Goal: Contribute content: Contribute content

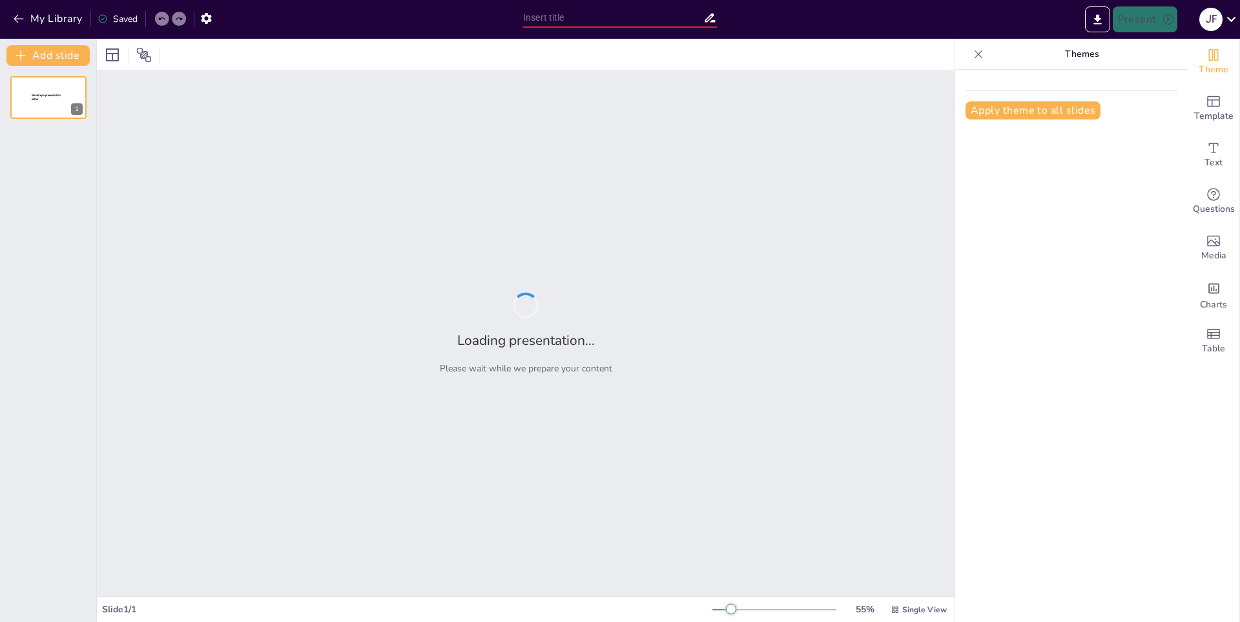
type input "La Relevancia del Trabajo en el Desarrollo Personal"
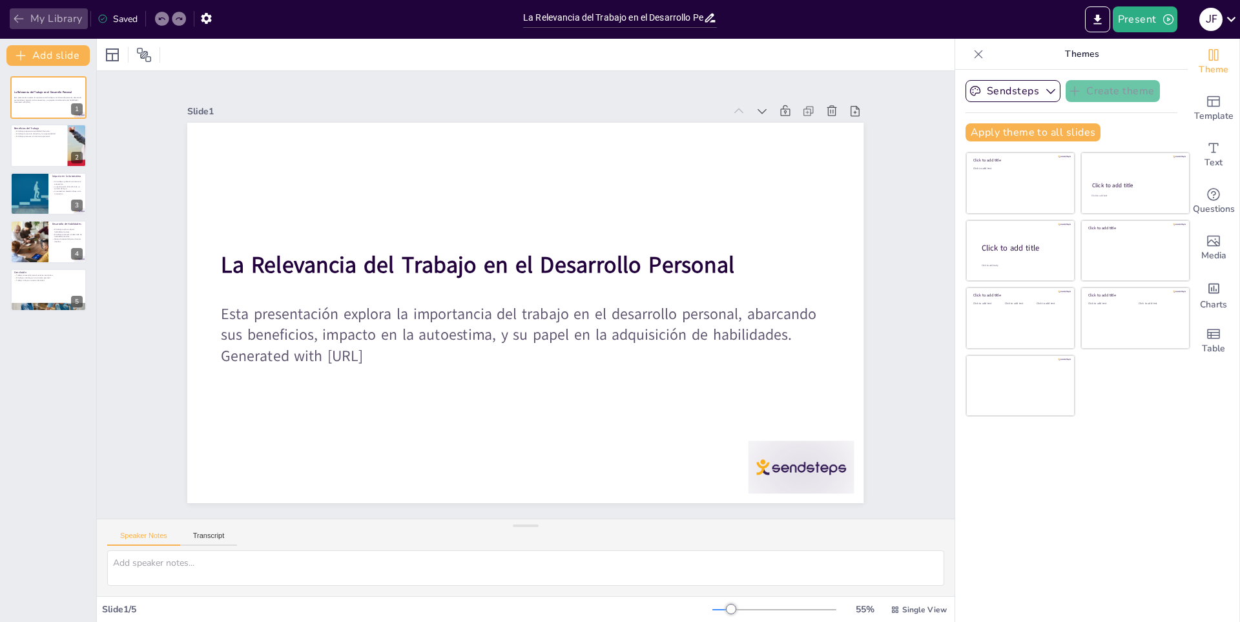
click at [57, 17] on button "My Library" at bounding box center [49, 18] width 78 height 21
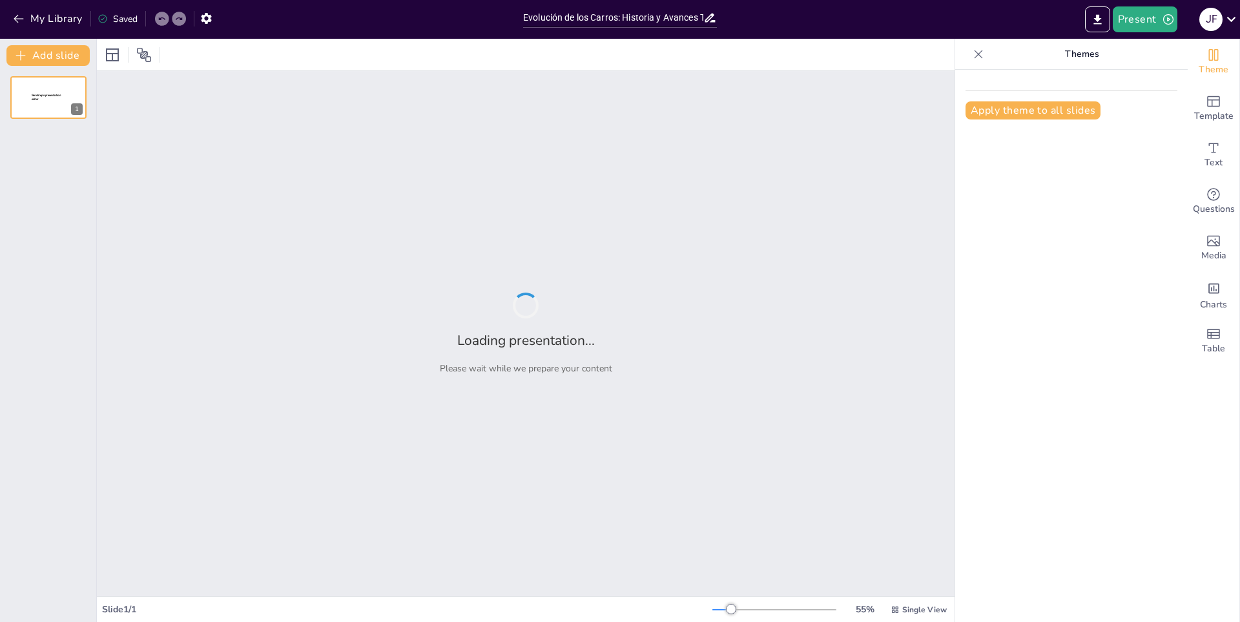
type input "Evolución de los Carros: Historia y Avances Tecnológicos"
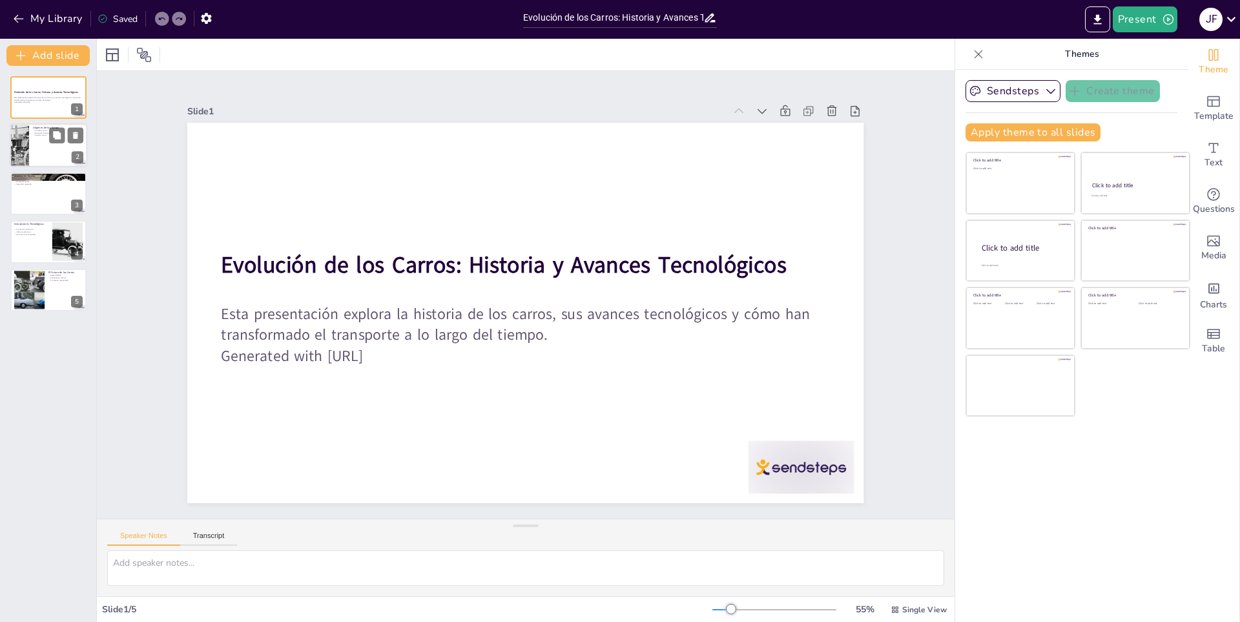
click at [78, 159] on div "2" at bounding box center [78, 158] width 12 height 12
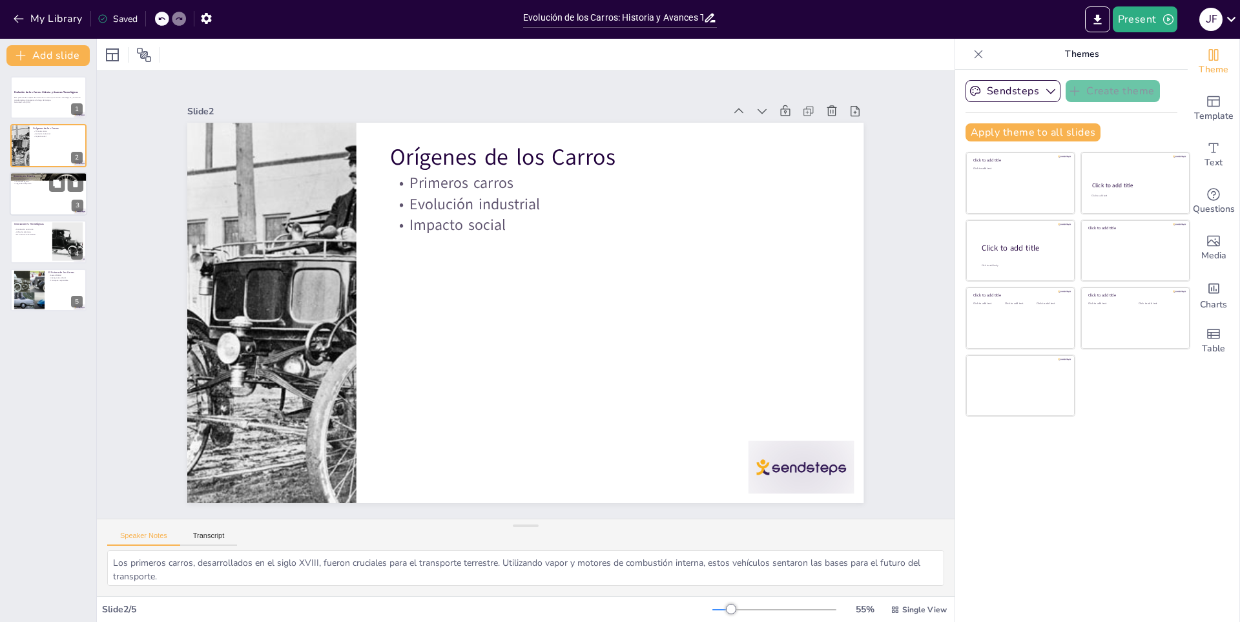
click at [59, 196] on div at bounding box center [48, 194] width 77 height 44
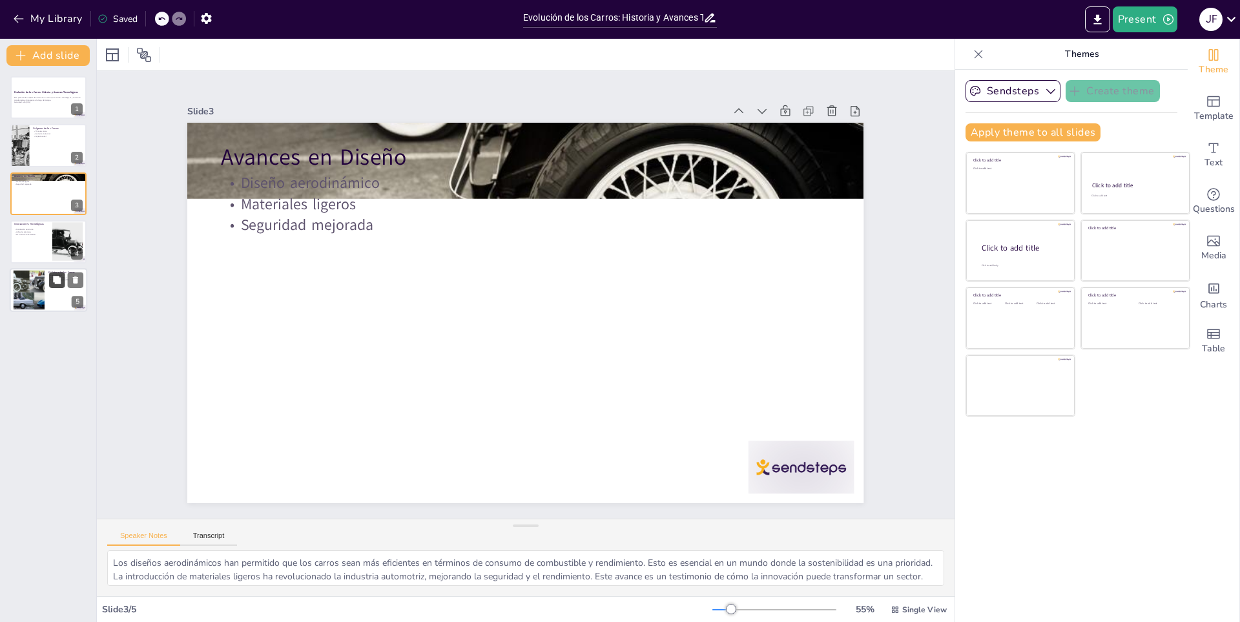
click at [53, 274] on button at bounding box center [56, 279] width 15 height 15
type textarea "La sostenibilidad es una prioridad en el futuro de los carros. Se espera que lo…"
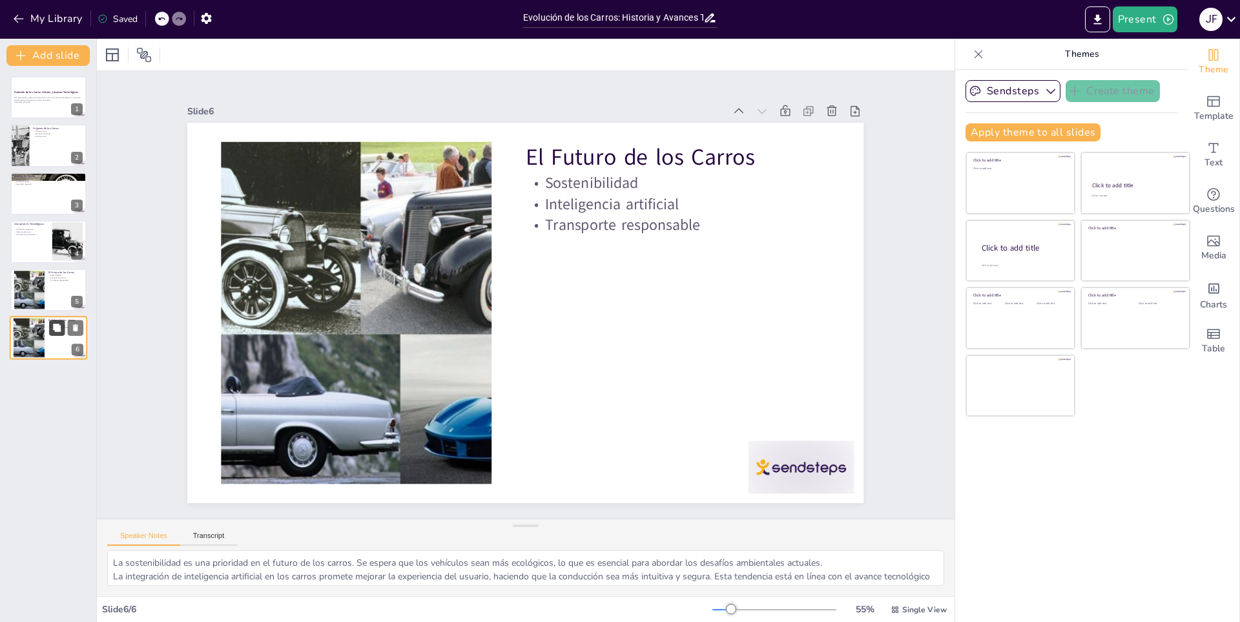
click at [56, 323] on icon at bounding box center [56, 327] width 9 height 9
click at [75, 321] on button at bounding box center [75, 327] width 15 height 15
click at [75, 322] on button at bounding box center [75, 327] width 15 height 15
click at [64, 106] on div at bounding box center [48, 98] width 77 height 44
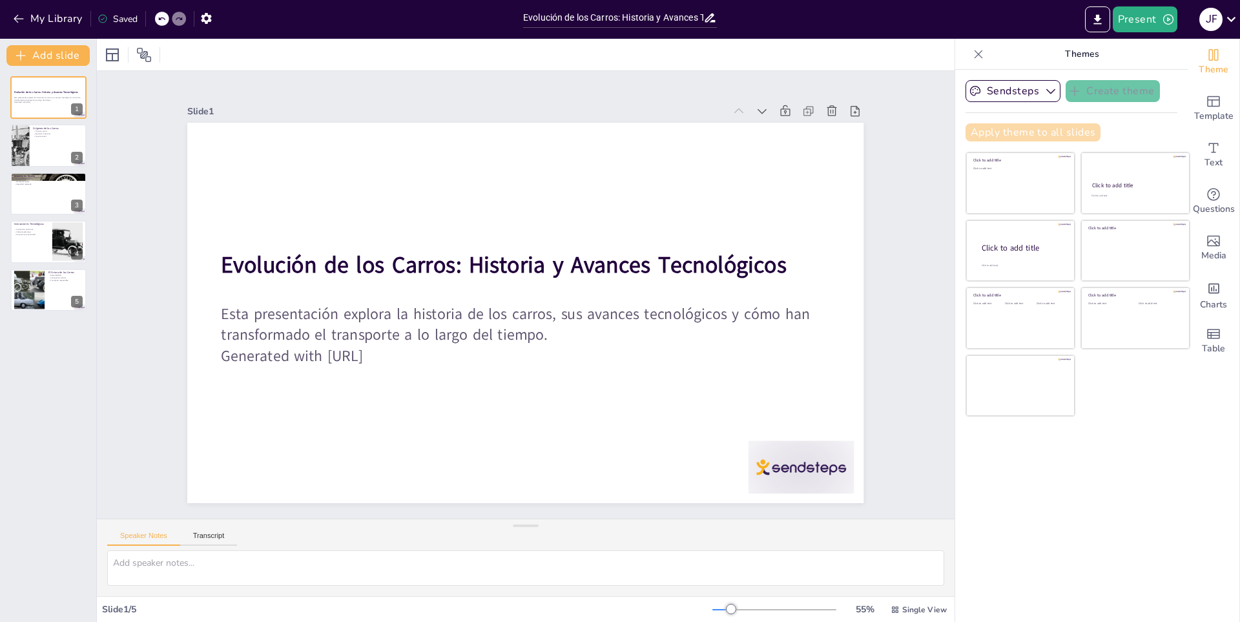
click at [1054, 133] on button "Apply theme to all slides" at bounding box center [1032, 132] width 135 height 18
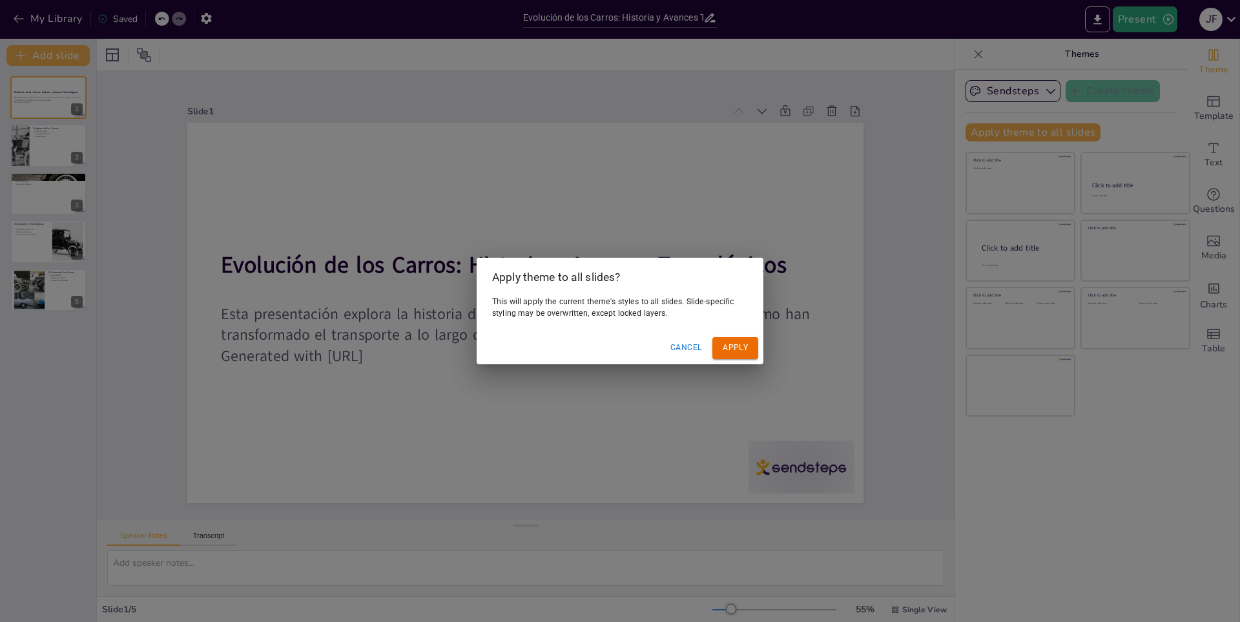
click at [726, 347] on button "Apply" at bounding box center [735, 347] width 46 height 21
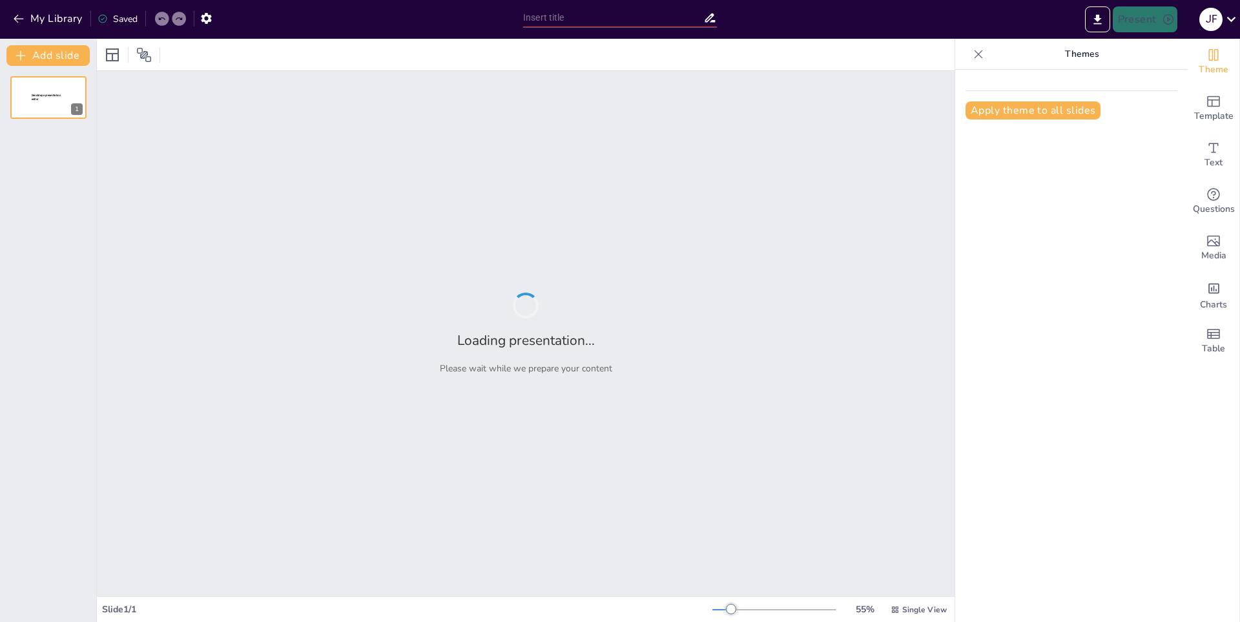
type input "La Relevancia del Trabajo en el Desarrollo Personal"
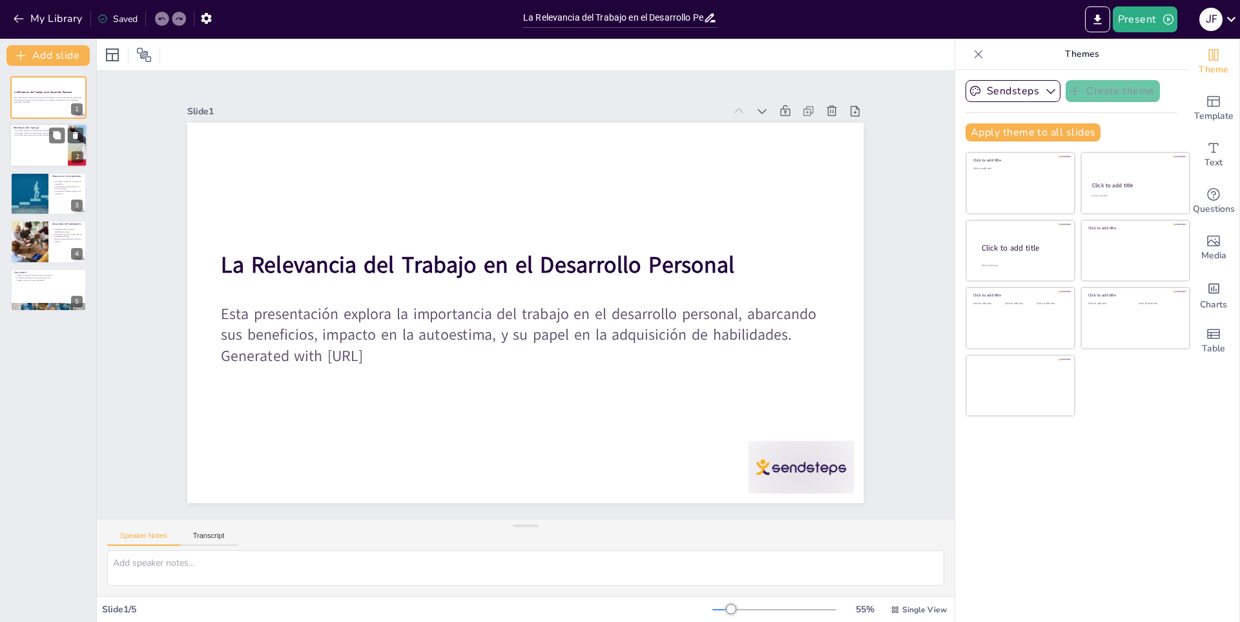
click at [73, 155] on div "2" at bounding box center [78, 158] width 12 height 12
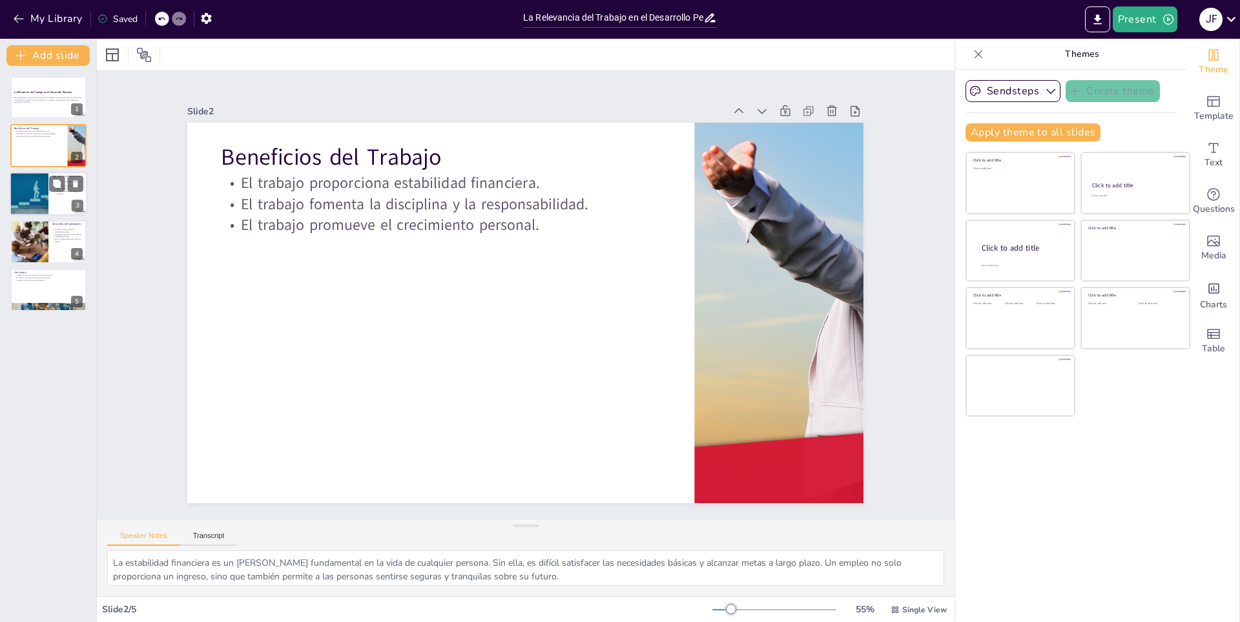
click at [28, 175] on div at bounding box center [29, 194] width 66 height 44
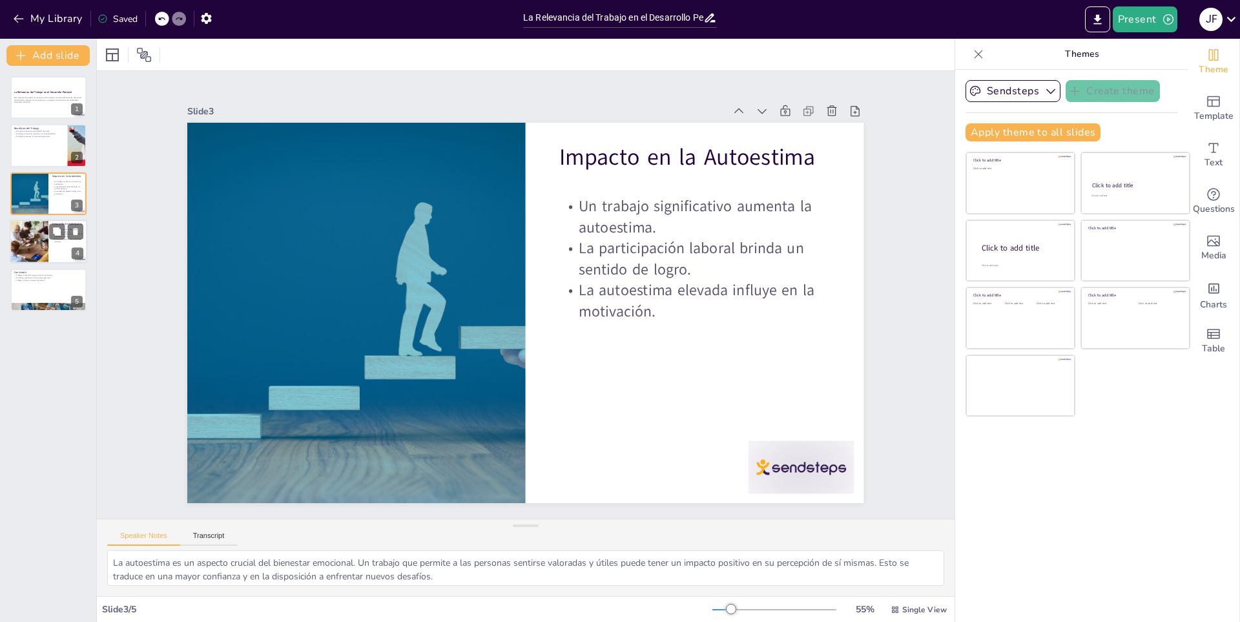
click at [44, 240] on div at bounding box center [28, 242] width 65 height 44
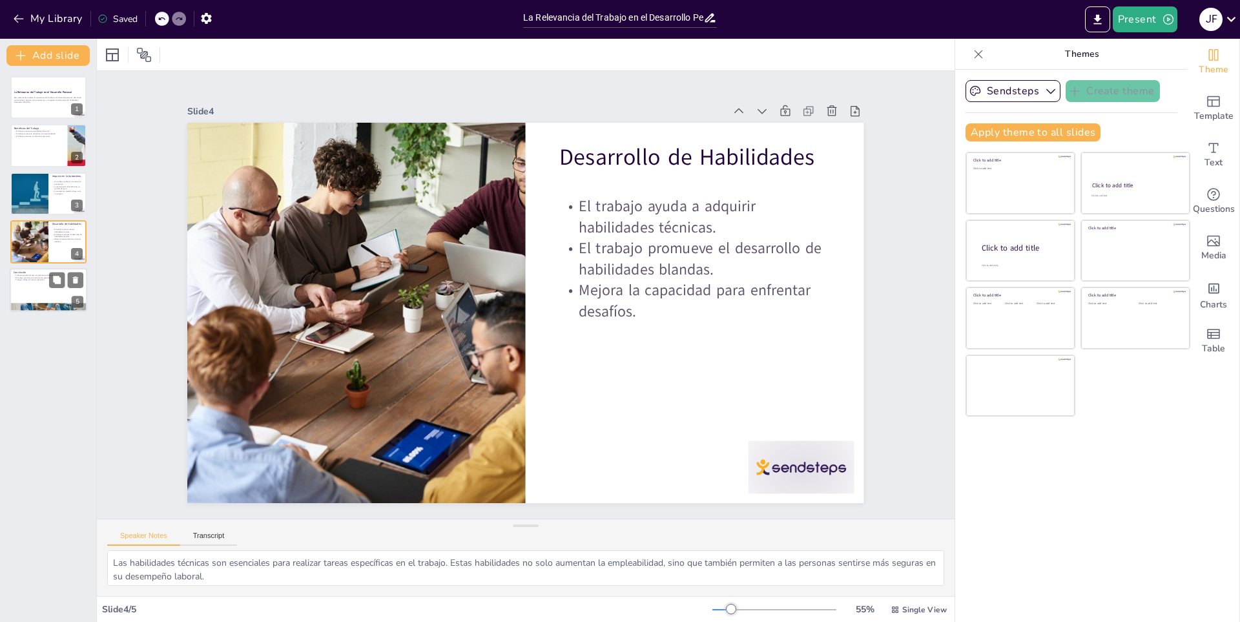
click at [20, 276] on p "El trabajo contribuye al crecimiento personal." at bounding box center [49, 277] width 70 height 3
type textarea "El sustento económico es uno de los motivos más evidentes por los que trabajamo…"
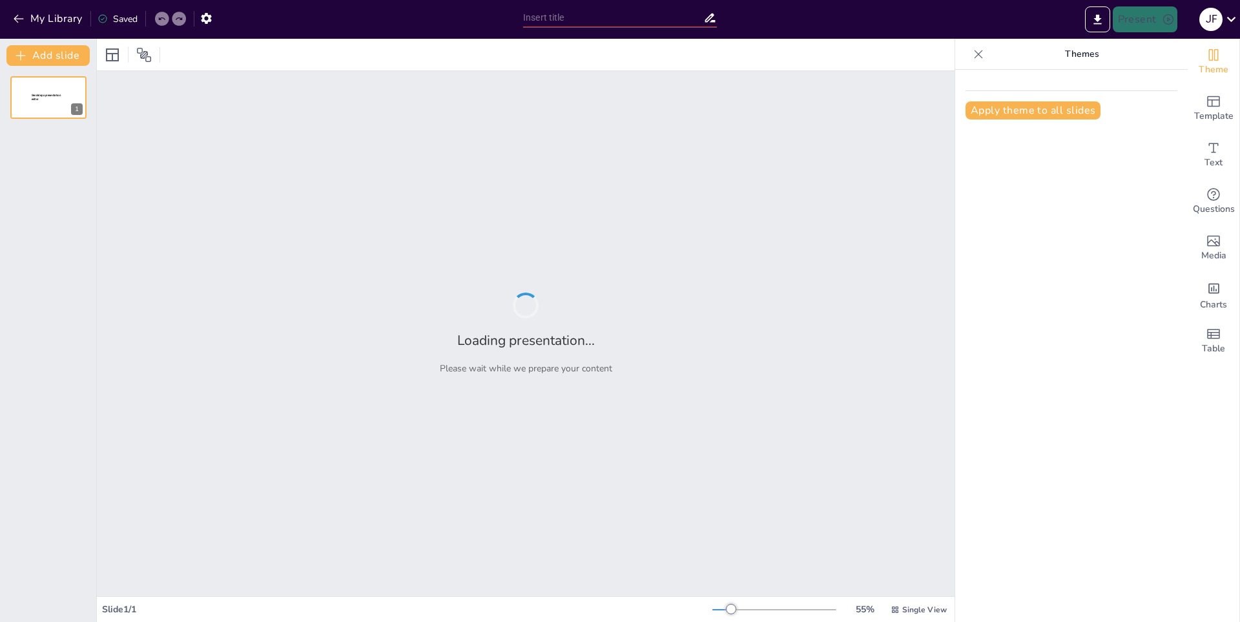
type input "La Relevancia del Trabajo en el Desarrollo Personal"
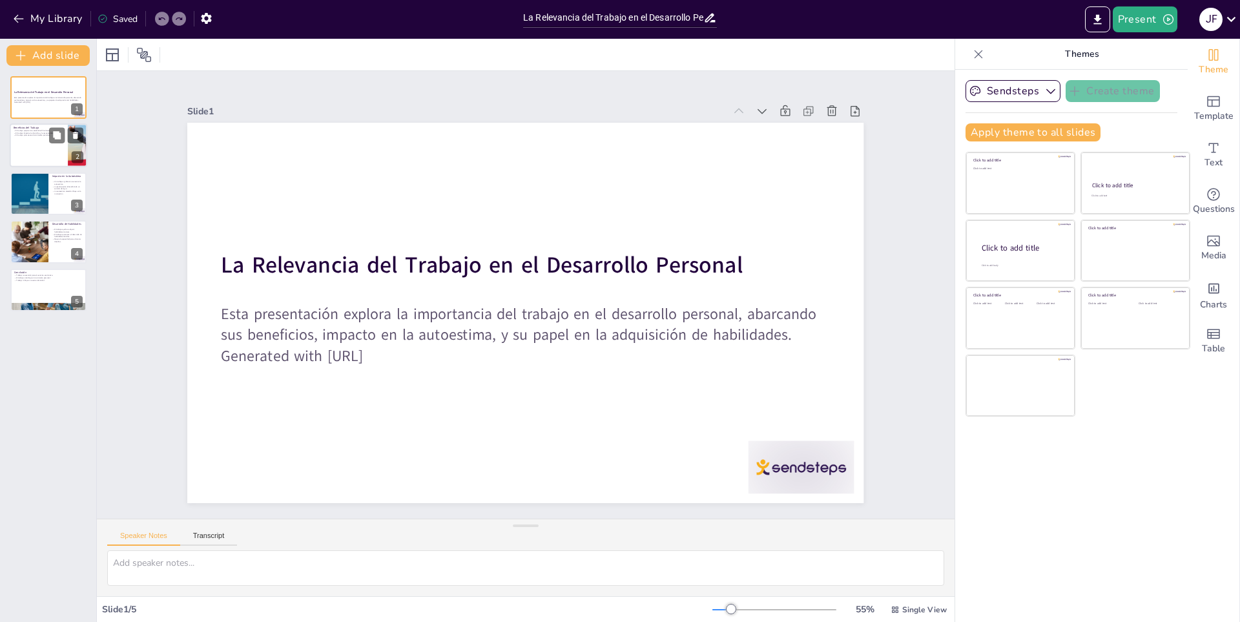
click at [39, 139] on div at bounding box center [48, 146] width 77 height 44
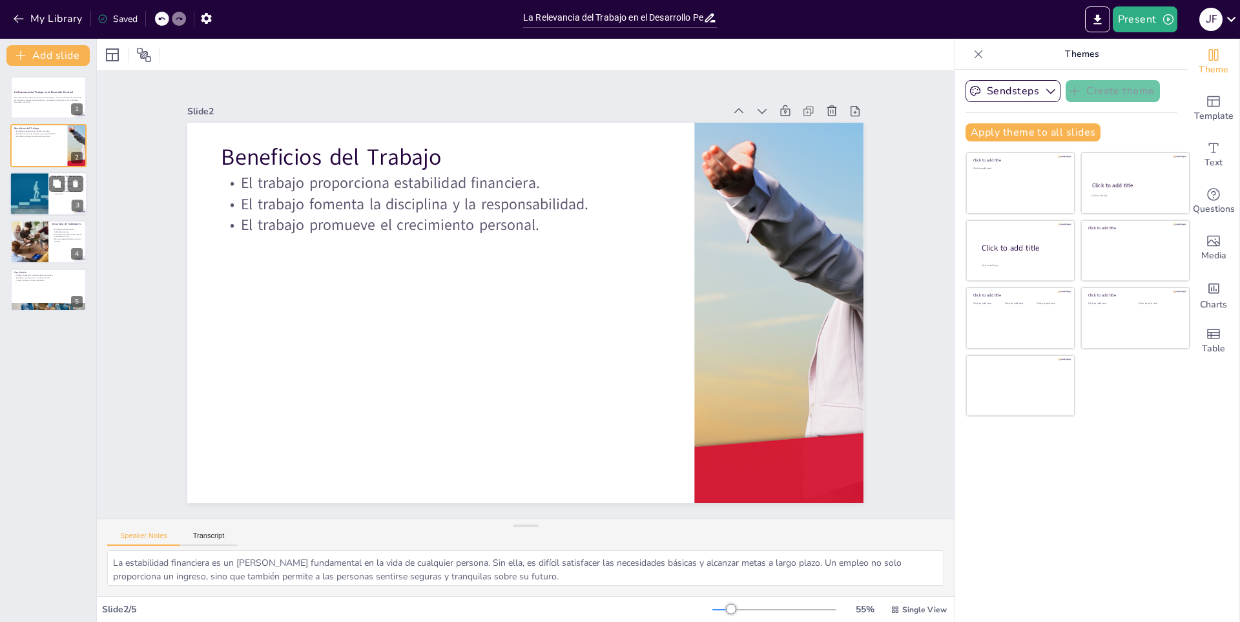
click at [54, 199] on div at bounding box center [48, 194] width 77 height 44
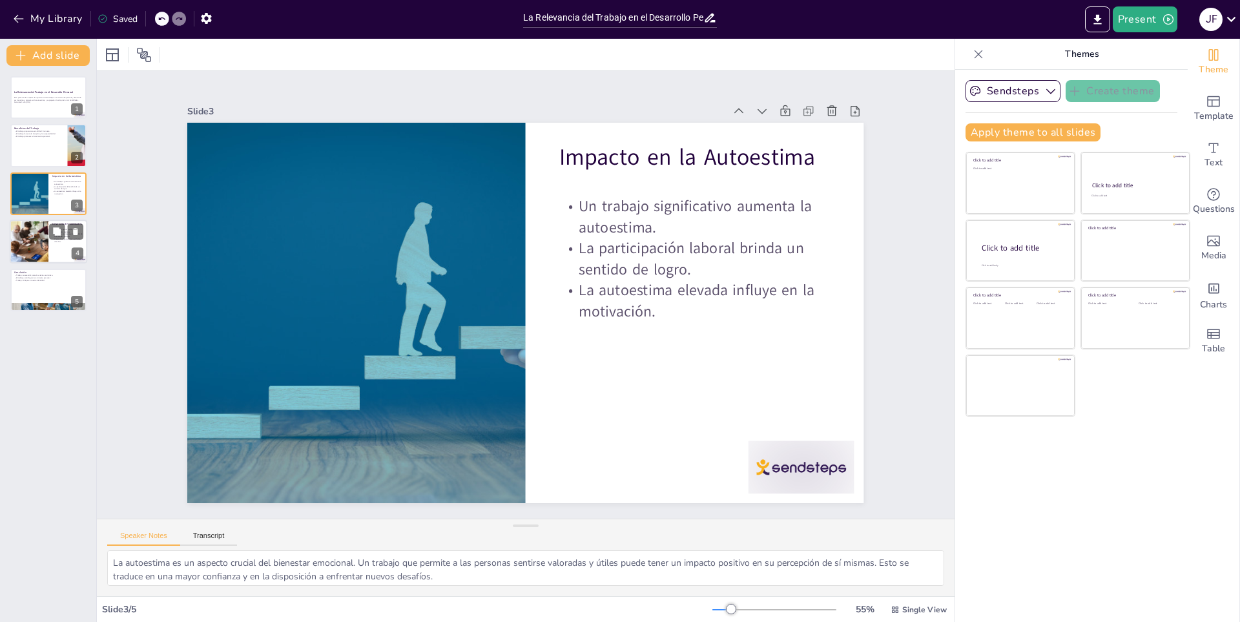
click at [35, 251] on div at bounding box center [28, 242] width 65 height 44
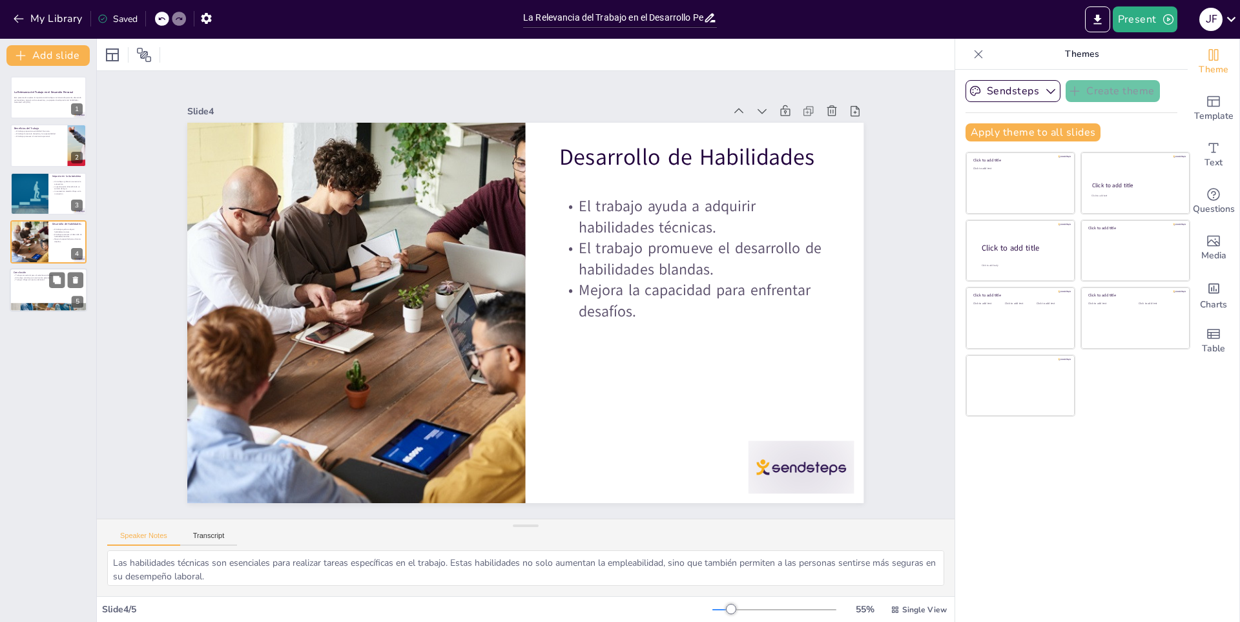
click at [32, 275] on p "Trabajar es esencial para el sustento económico." at bounding box center [49, 275] width 70 height 3
type textarea "El sustento económico es uno de los motivos más evidentes por los que trabajamo…"
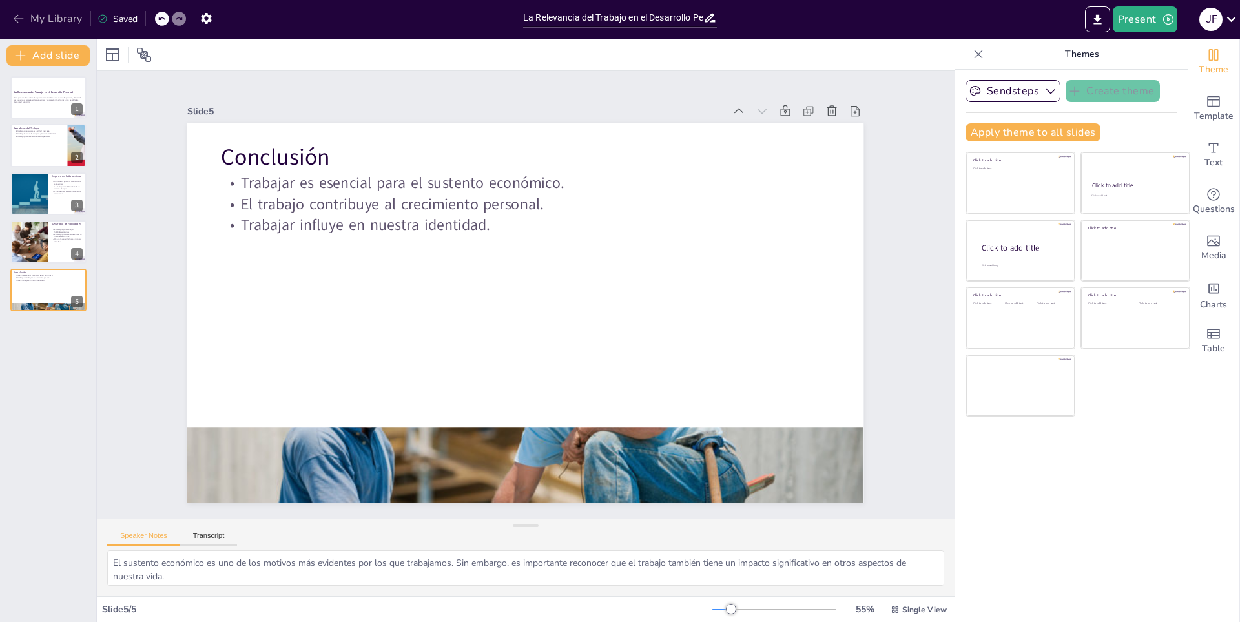
click at [18, 28] on button "My Library" at bounding box center [49, 18] width 78 height 21
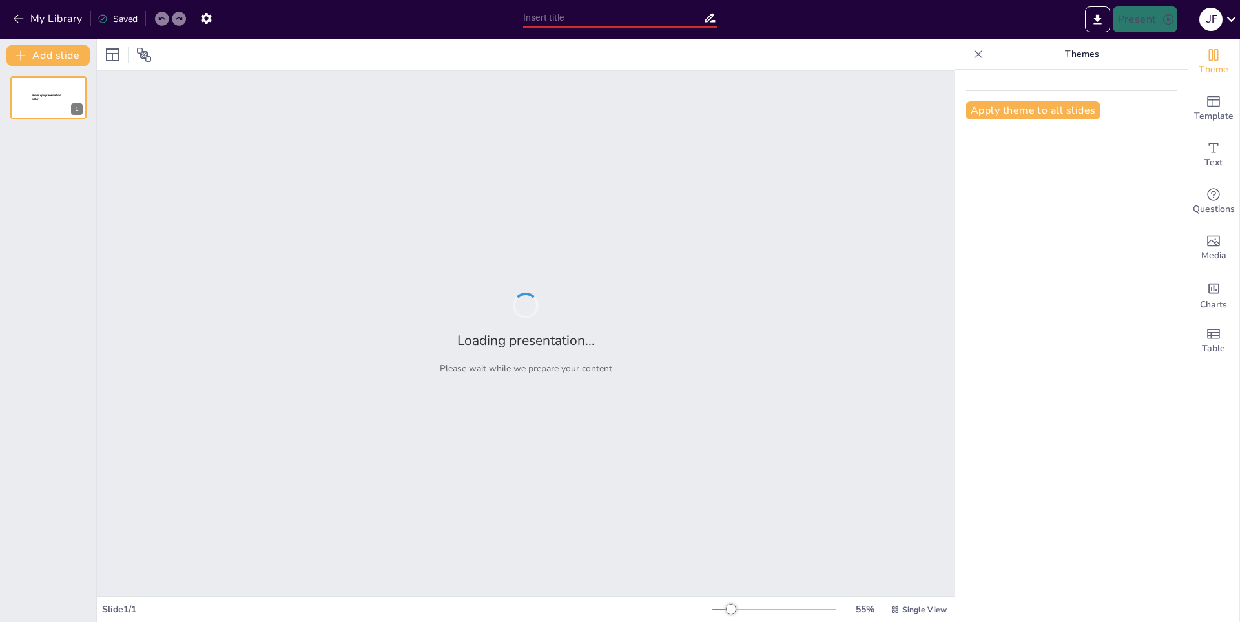
type input "Evolución de los Carros: Historia y Avances Tecnológicos"
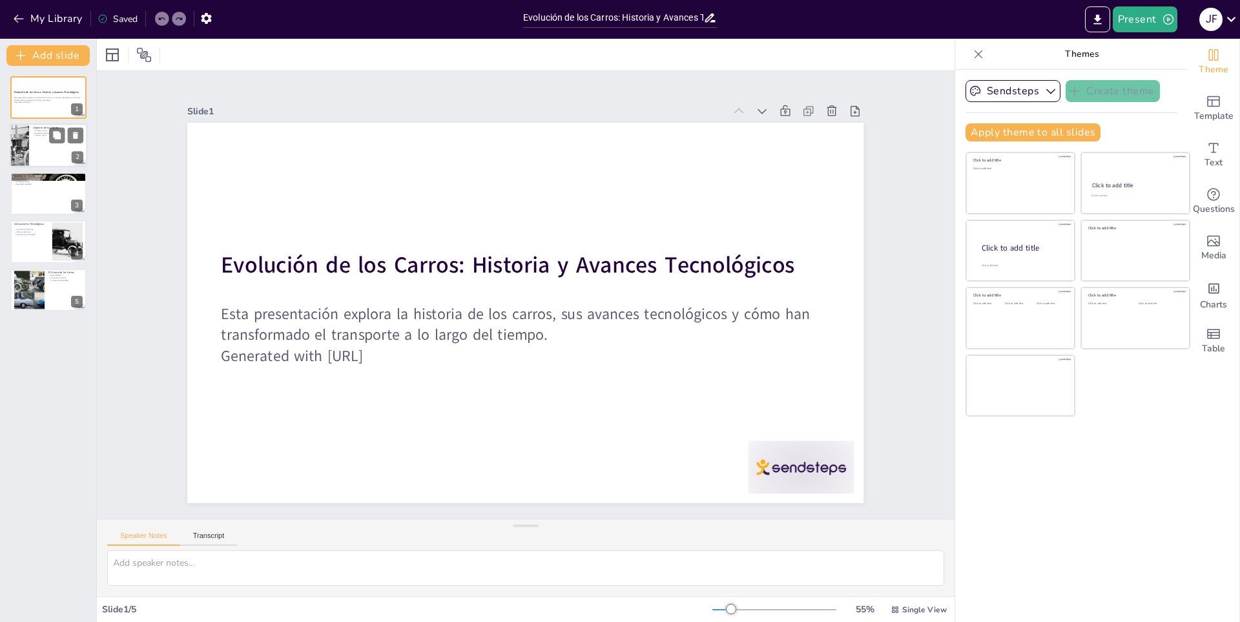
click at [52, 148] on div at bounding box center [48, 146] width 77 height 44
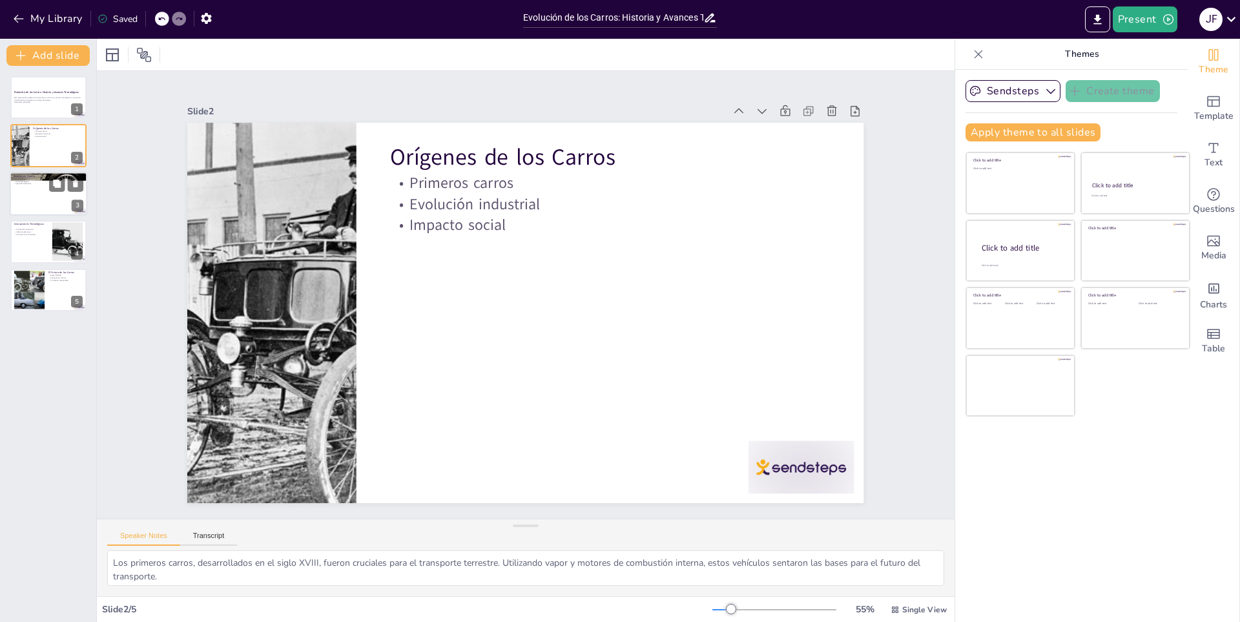
click at [22, 190] on div at bounding box center [48, 194] width 77 height 44
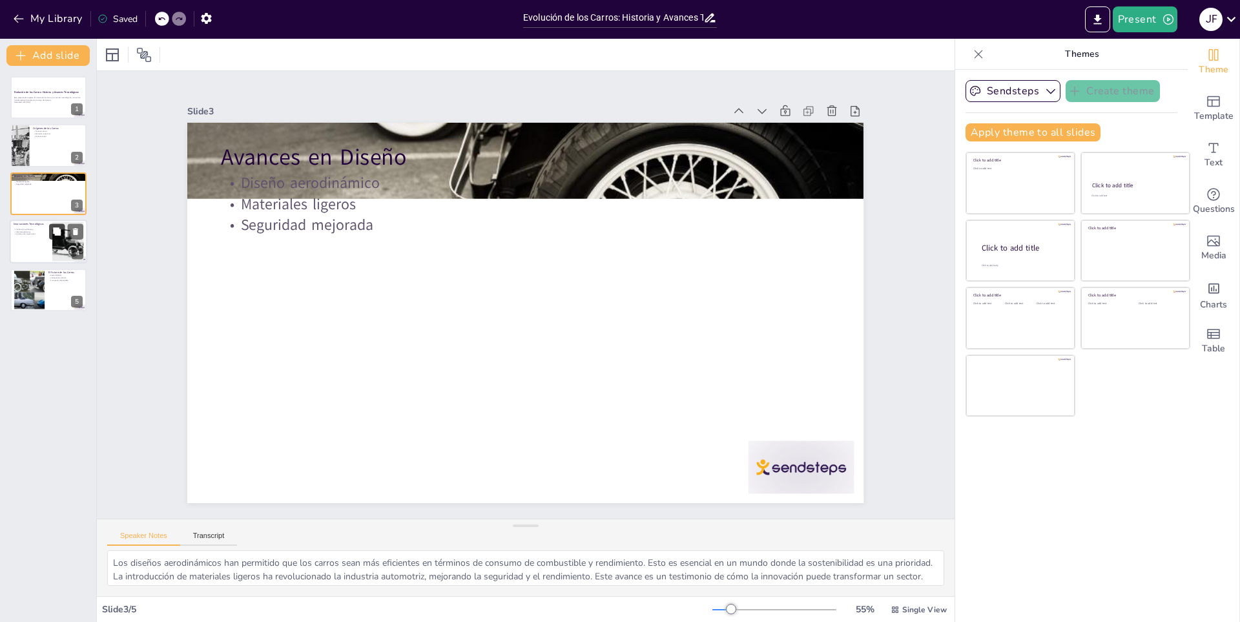
click at [61, 234] on button at bounding box center [56, 231] width 15 height 15
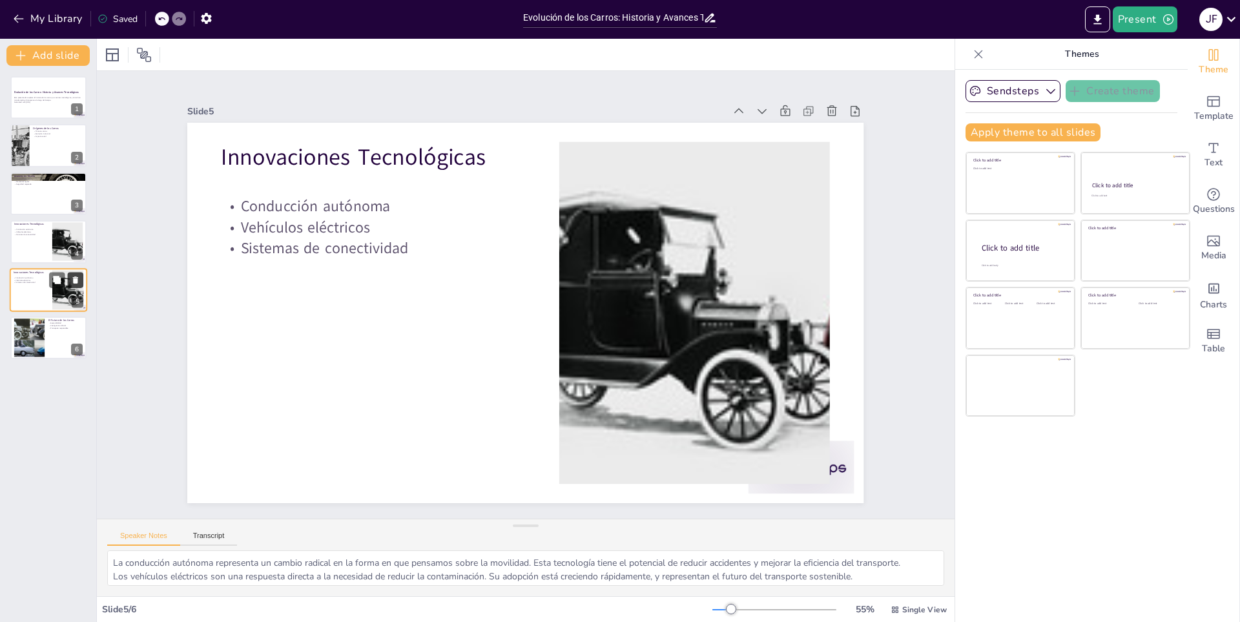
click at [74, 280] on icon at bounding box center [75, 279] width 5 height 7
type textarea "La sostenibilidad es una prioridad en el futuro de los carros. Se espera que lo…"
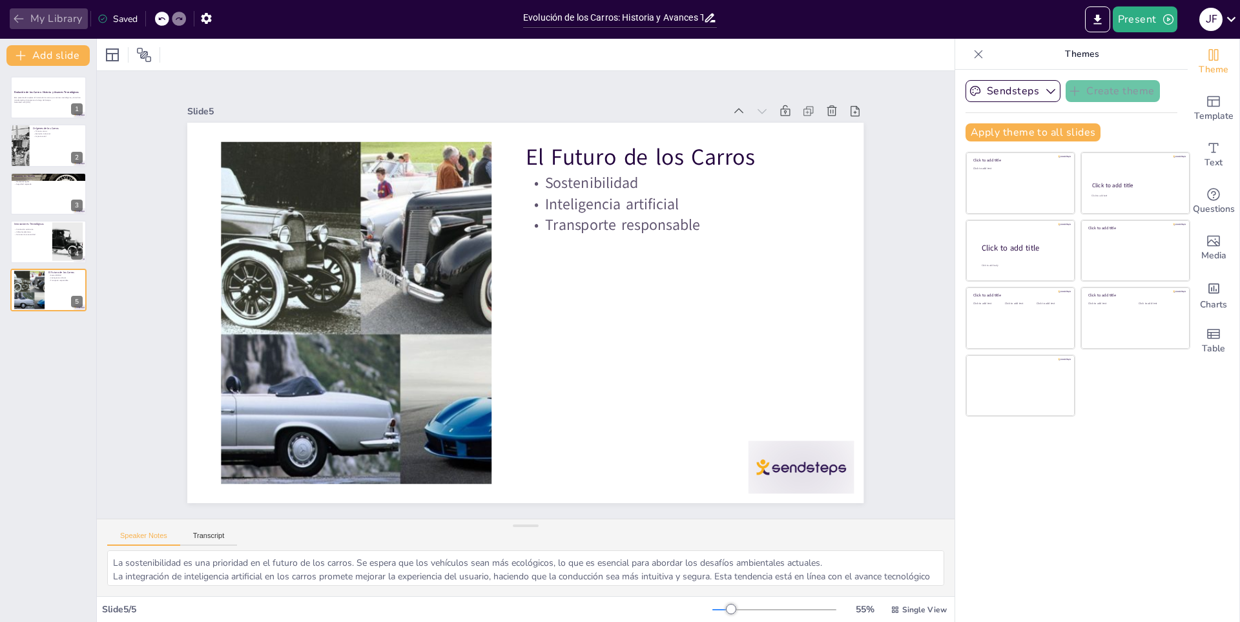
click at [28, 25] on button "My Library" at bounding box center [49, 18] width 78 height 21
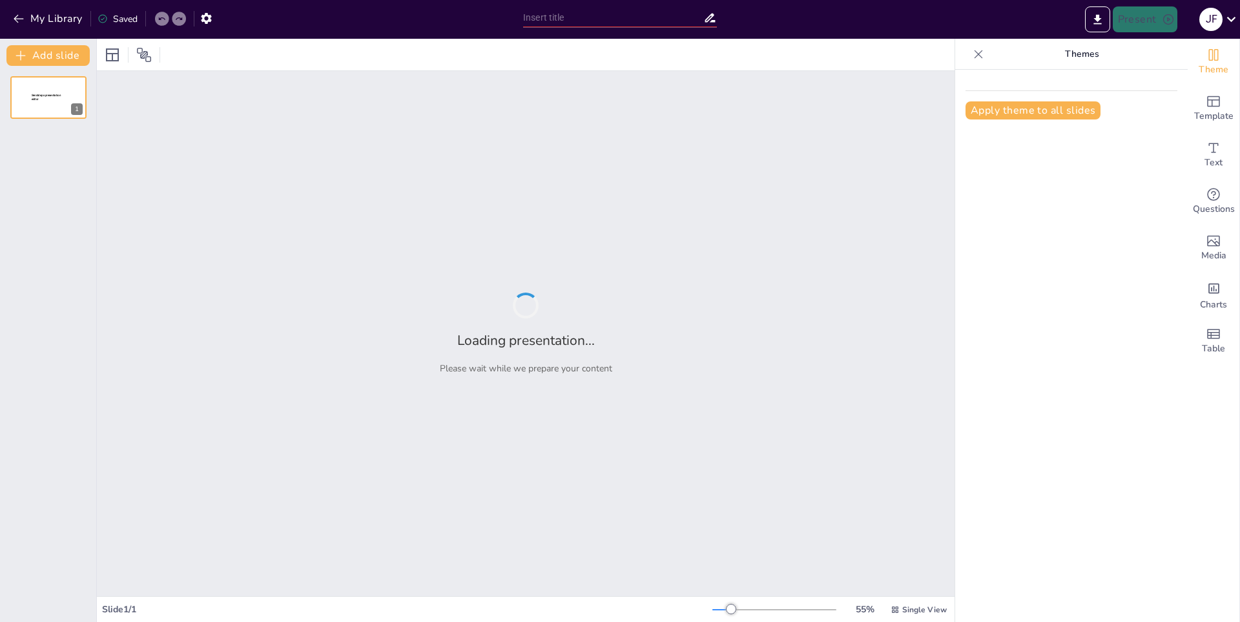
type input "Tipos de Motos: Características y Usos"
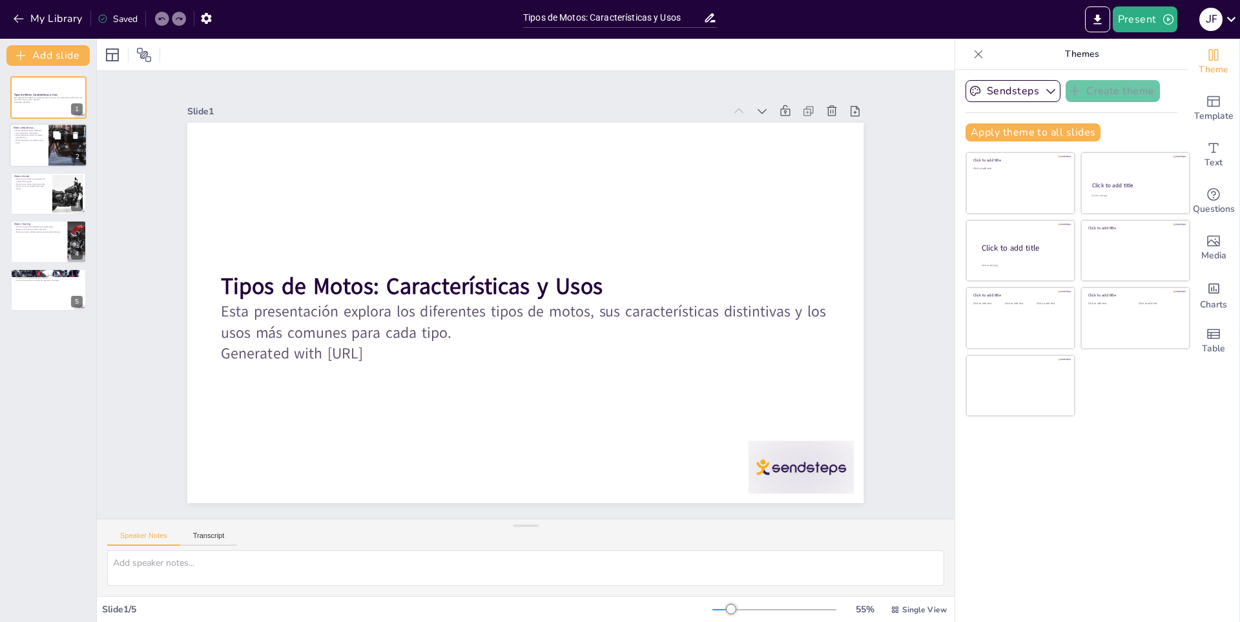
click at [47, 148] on div at bounding box center [48, 146] width 77 height 44
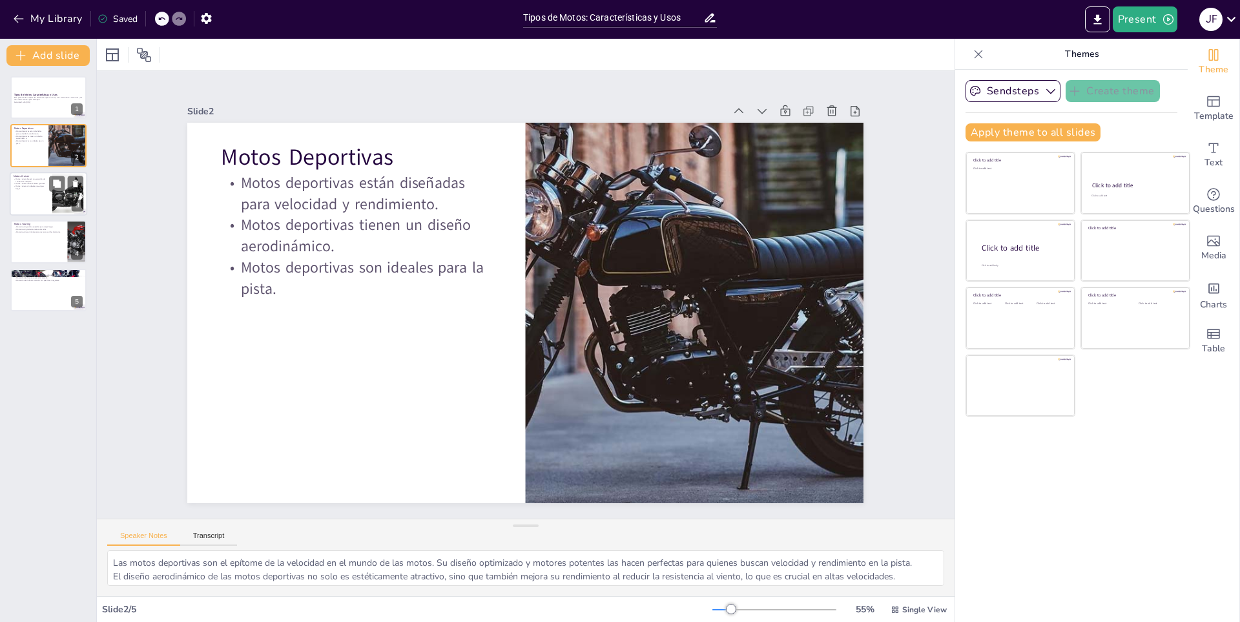
click at [32, 189] on p "Motos cruiser son ideales para viajes largos." at bounding box center [31, 187] width 35 height 5
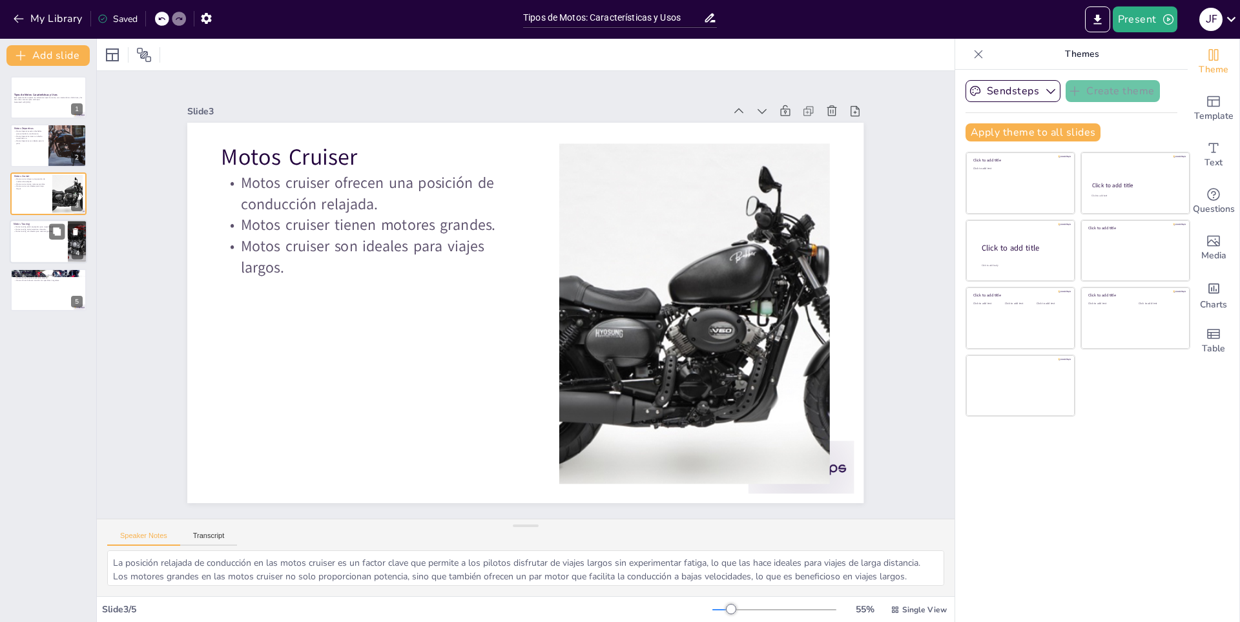
click at [14, 256] on div at bounding box center [48, 242] width 77 height 44
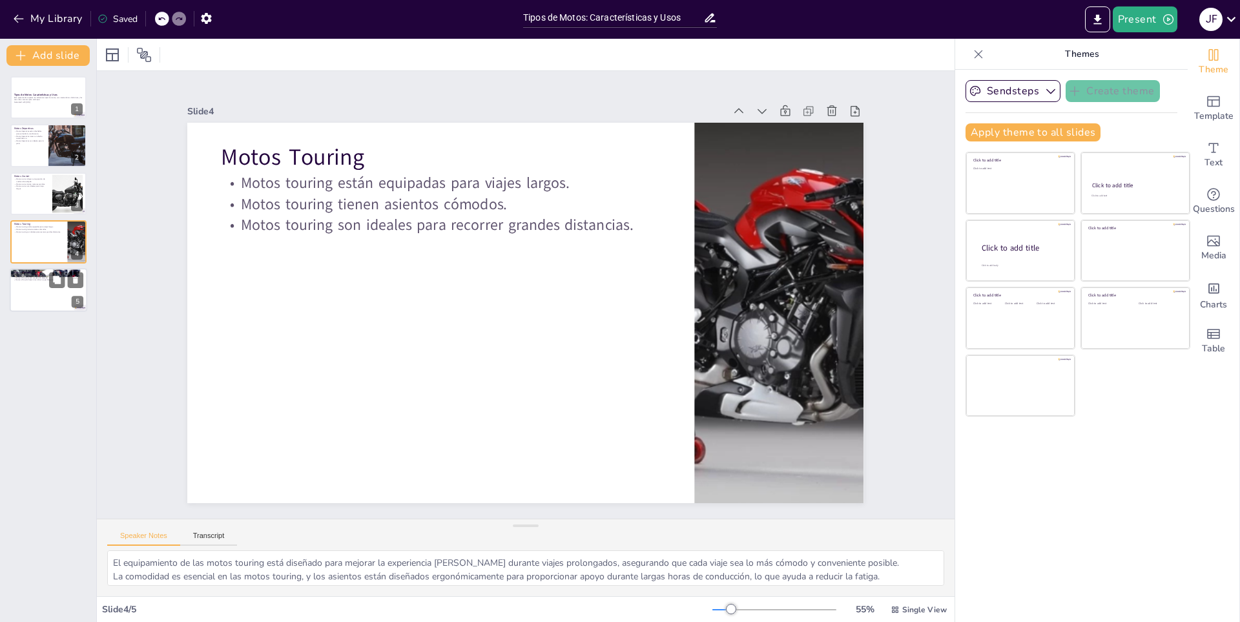
click at [41, 285] on div at bounding box center [48, 290] width 77 height 44
type textarea "Las motos off-road están diseñadas para la aventura, permitiendo a los pilotos …"
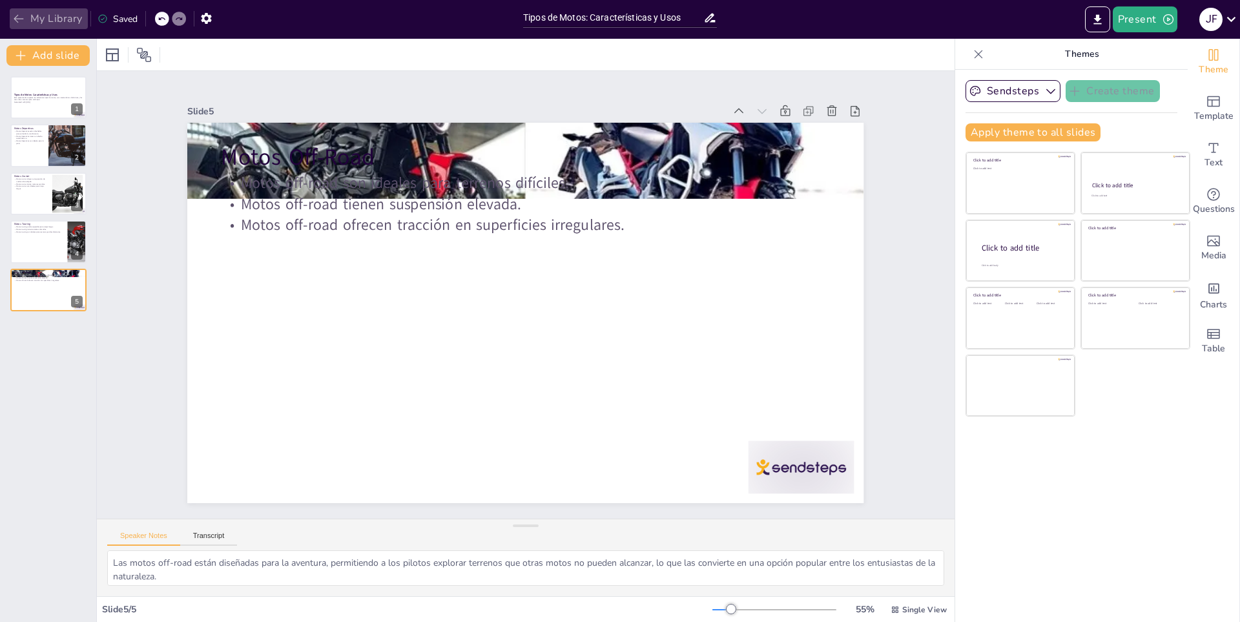
click at [48, 25] on button "My Library" at bounding box center [49, 18] width 78 height 21
